Goal: Transaction & Acquisition: Purchase product/service

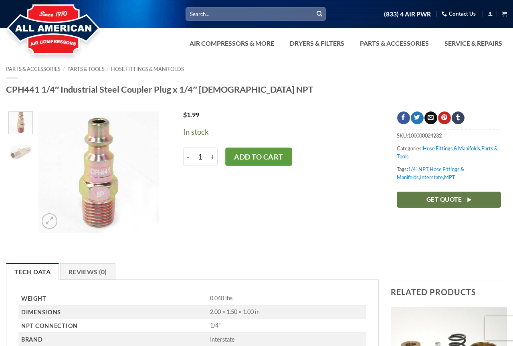
click at [291, 166] on button "Add to cart" at bounding box center [258, 156] width 67 height 18
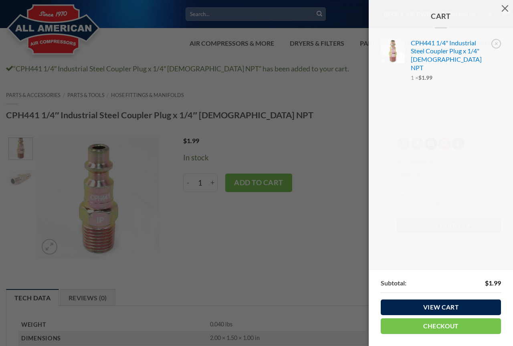
drag, startPoint x: 295, startPoint y: 126, endPoint x: 278, endPoint y: 135, distance: 19.7
click at [278, 135] on div "Cart × CPH441 1/4" Industrial Steel Coupler Plug x 1/4" Male NPT 1 × $ 1.99 Sub…" at bounding box center [256, 173] width 513 height 346
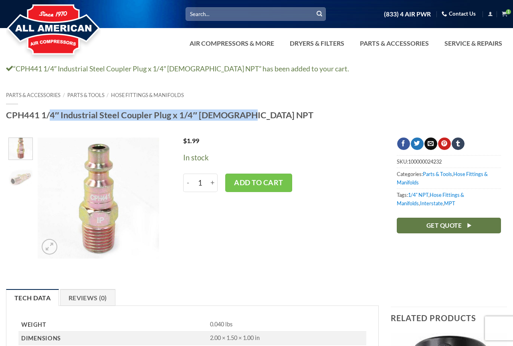
drag, startPoint x: 299, startPoint y: 129, endPoint x: 51, endPoint y: 136, distance: 248.2
click at [51, 125] on div "Parts & Accessories / Parts & Tools / Hose Fittings & Manifolds CPH441 1/4″ Ind…" at bounding box center [256, 108] width 513 height 33
copy h1 "1/4″ Industrial Steel Coupler Plug x 1/4″ Male NPT"
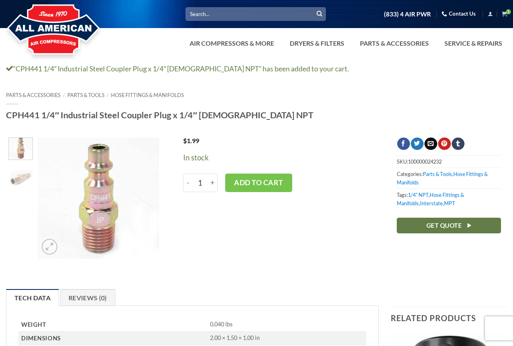
paste input "1/4″ Industrial Steel Coupler Plug x 1/4″ Male NPT"
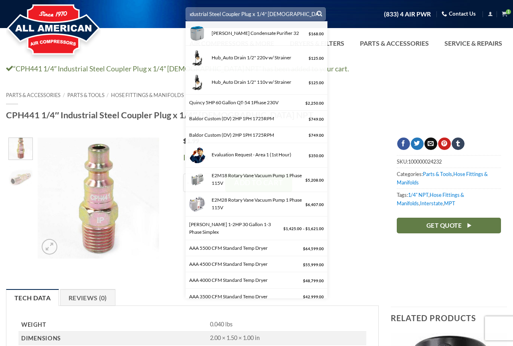
click at [291, 16] on input "1/4″ Industrial Steel Coupler Plug x 1/4″ Male NPT" at bounding box center [256, 13] width 140 height 13
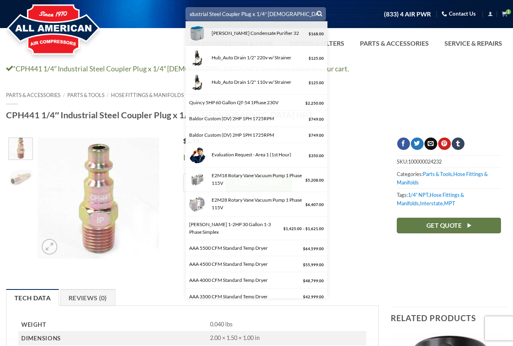
type input "Walker Condensate Purifier 32"
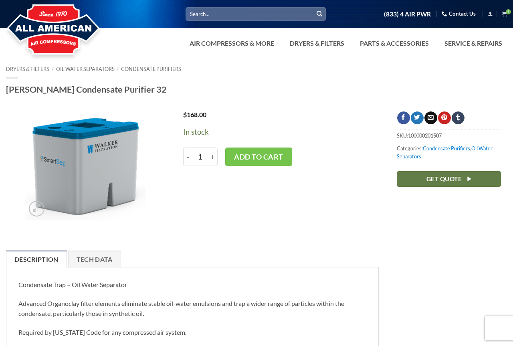
paste input "1/4″ Industrial Steel Coupler Plug x 1/4″ [DEMOGRAPHIC_DATA] NPT"
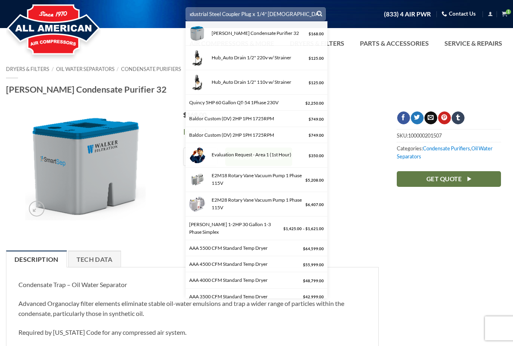
click at [290, 12] on input "1/4″ Industrial Steel Coupler Plug x 1/4″ Male NPT" at bounding box center [256, 13] width 140 height 13
click at [289, 15] on input "1/4″ Industrial Steel Coupler Plug x 1/4″FEMale NPT" at bounding box center [256, 13] width 140 height 13
type input "1/4″ Industrial Steel Coupler Plug x 1/4″ [DEMOGRAPHIC_DATA] NPT"
click at [313, 8] on button "Submit" at bounding box center [319, 14] width 12 height 12
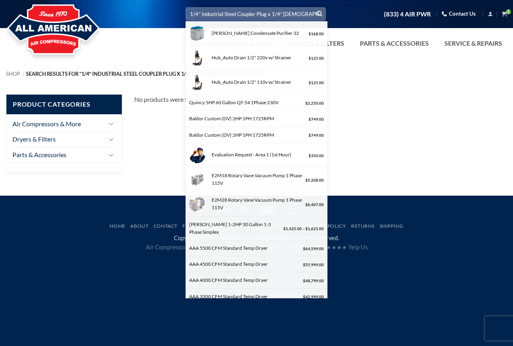
scroll to position [0, 22]
drag, startPoint x: 286, startPoint y: 13, endPoint x: 403, endPoint y: 17, distance: 117.1
click at [326, 17] on input "1/4″ Industrial Steel Coupler Plug x 1/4″ FEMale NPT" at bounding box center [256, 13] width 140 height 13
type input "1/4″ Industrial Steel Coupler Plug"
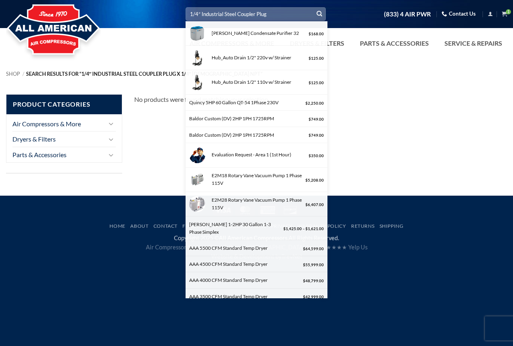
click at [313, 8] on button "Submit" at bounding box center [319, 14] width 12 height 12
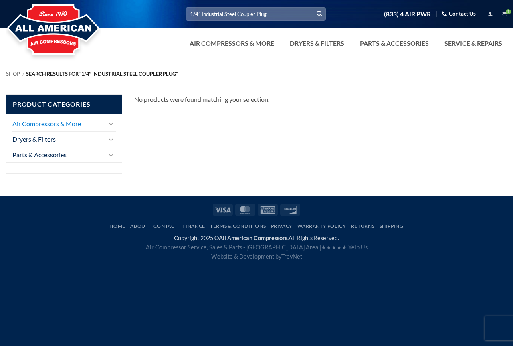
click at [50, 128] on link "Air Compressors & More" at bounding box center [58, 123] width 92 height 15
click at [61, 162] on link "Parts & Accessories" at bounding box center [58, 154] width 92 height 15
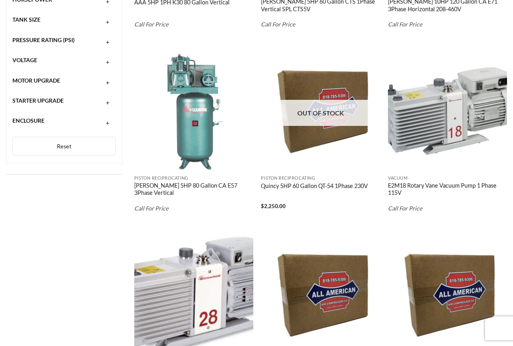
scroll to position [445, 0]
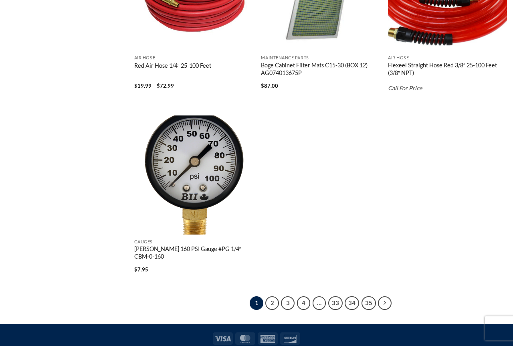
scroll to position [1534, 0]
